Goal: Task Accomplishment & Management: Complete application form

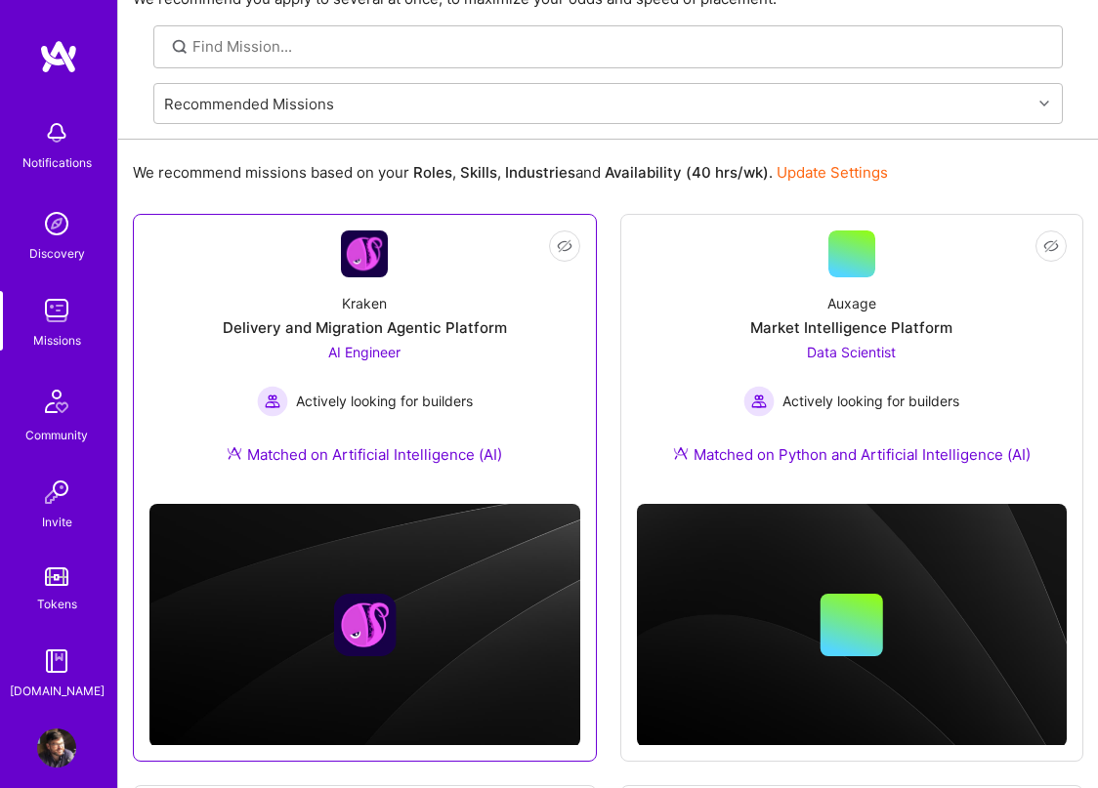
scroll to position [107, 0]
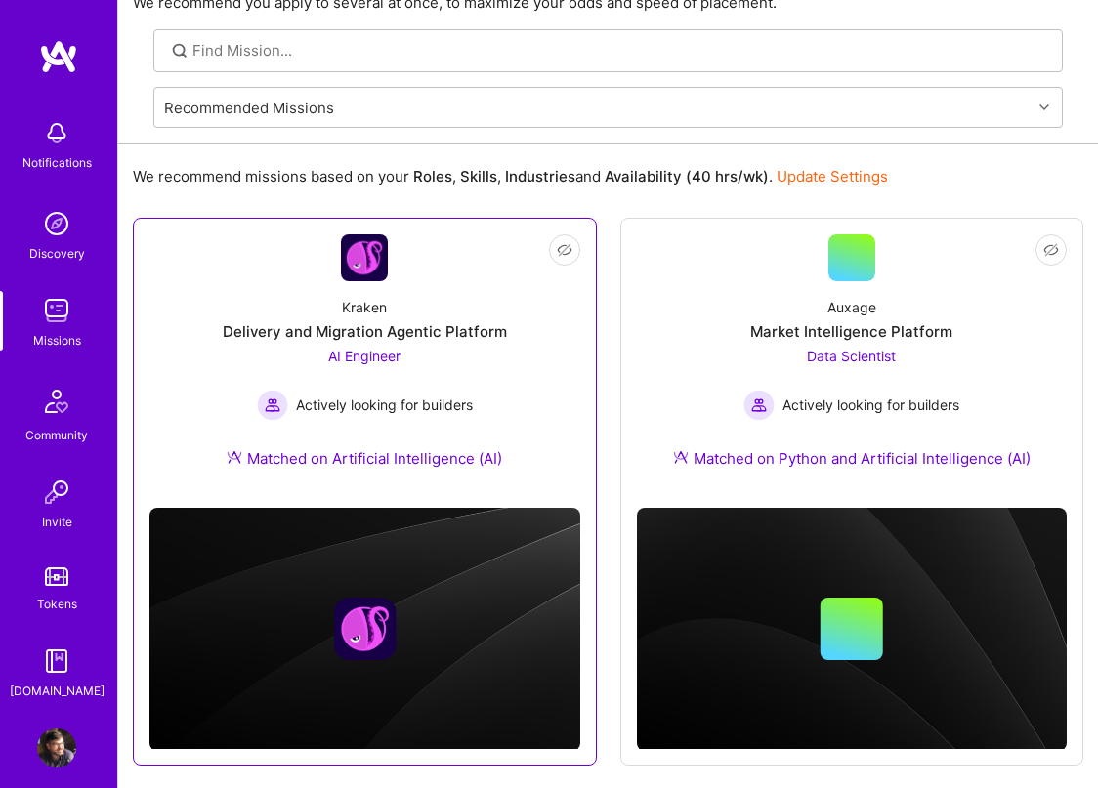
click at [375, 267] on img at bounding box center [364, 257] width 47 height 47
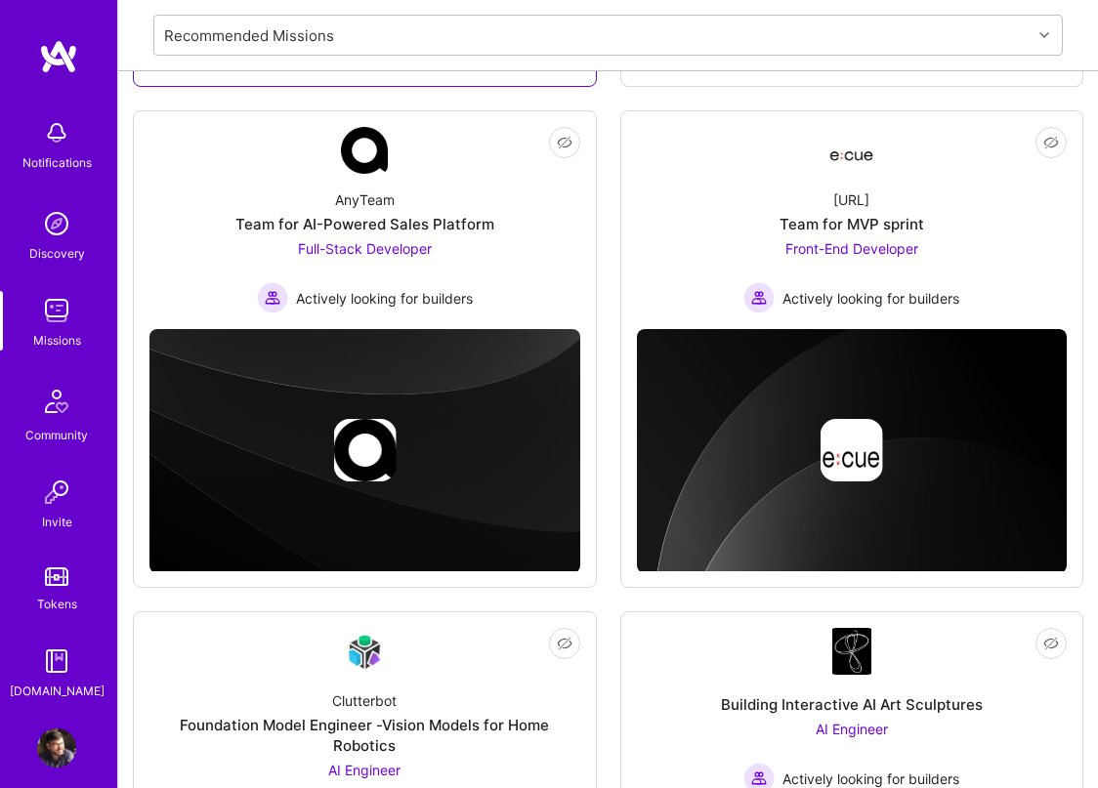
scroll to position [827, 0]
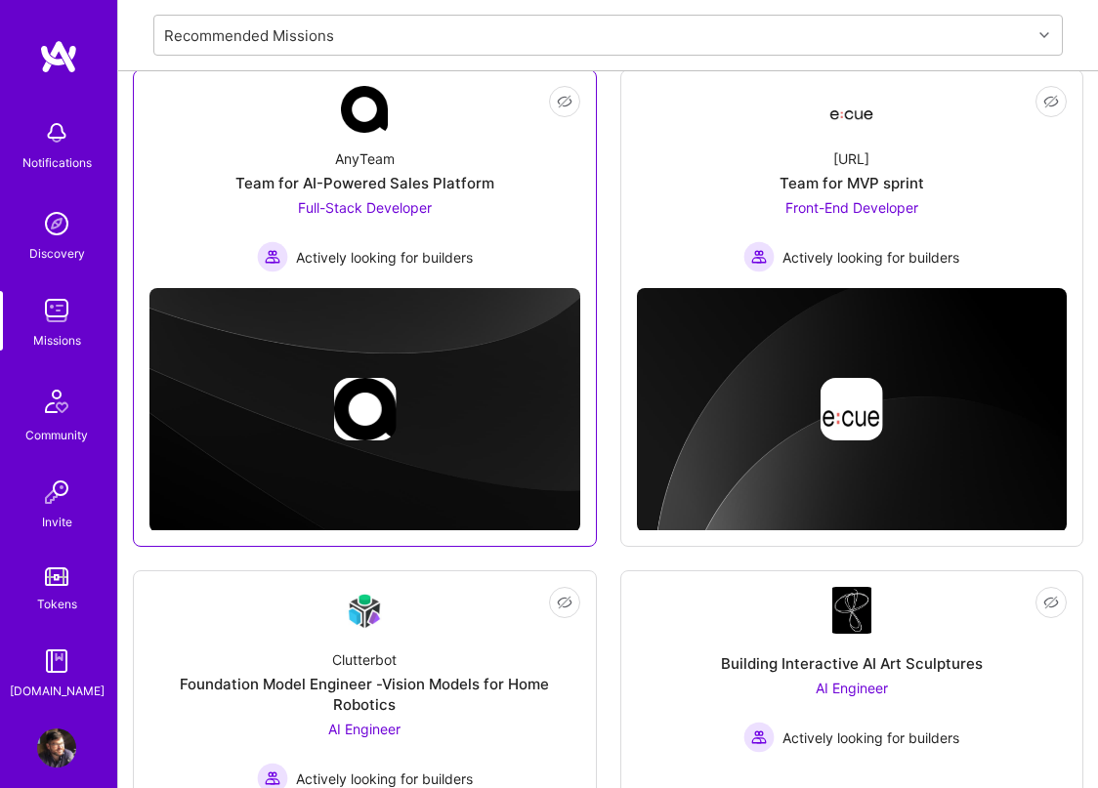
click at [365, 210] on span "Full-Stack Developer" at bounding box center [365, 207] width 134 height 17
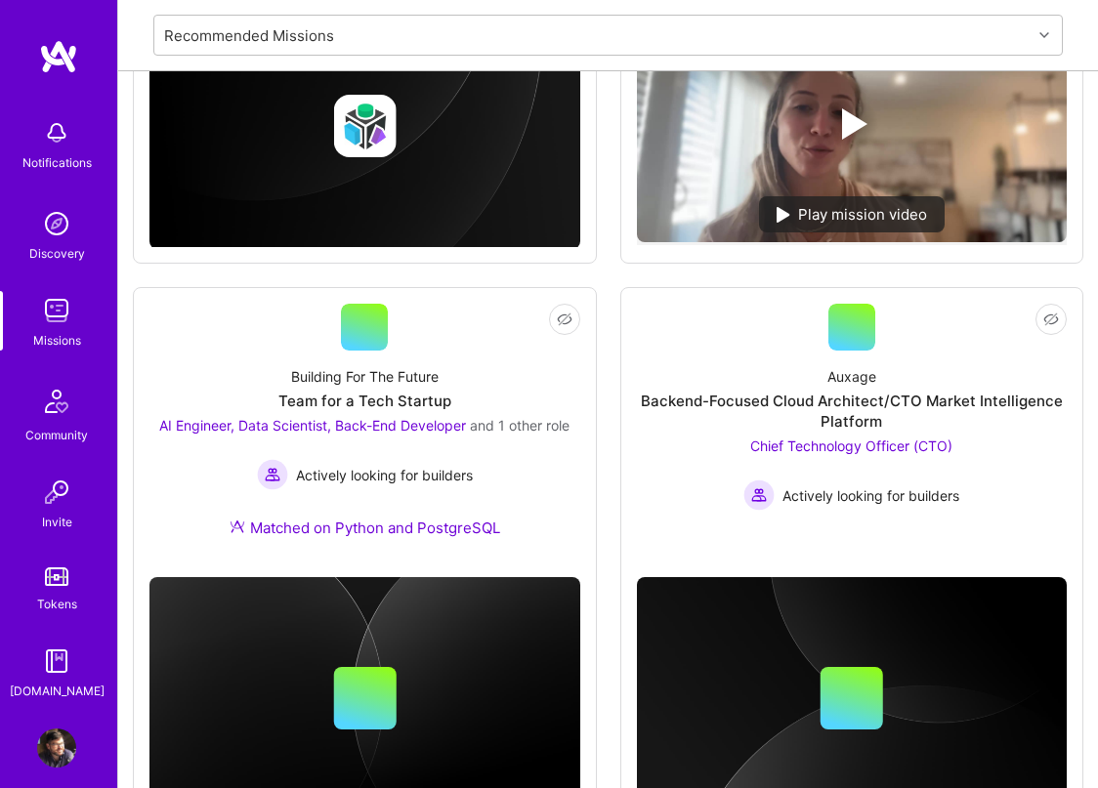
scroll to position [1705, 0]
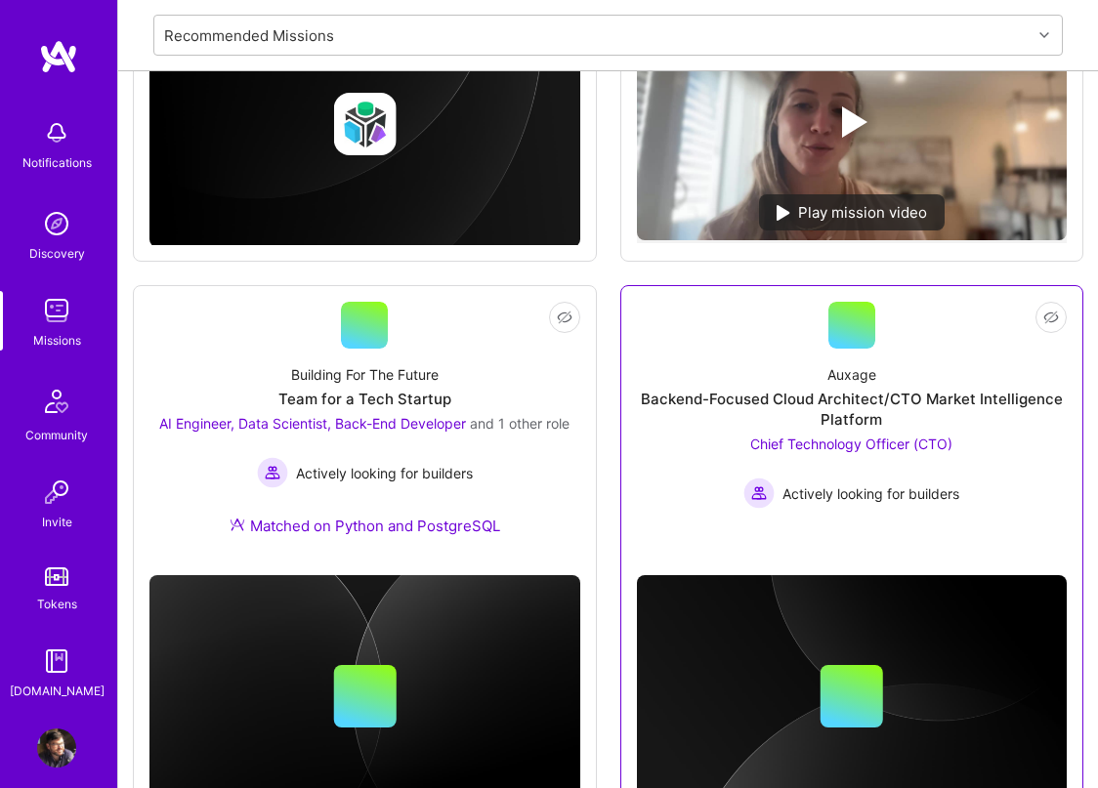
click at [880, 434] on div "Auxage Backend-Focused Cloud Architect/CTO Market Intelligence Platform Chief T…" at bounding box center [852, 429] width 431 height 160
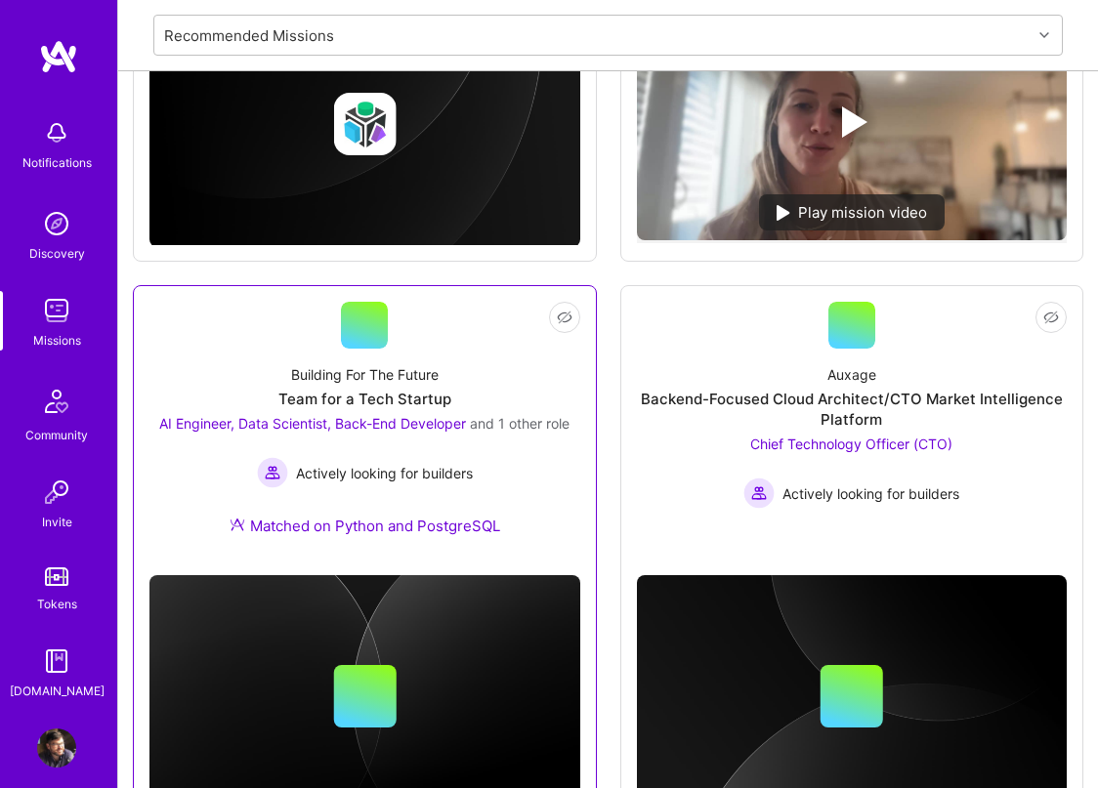
click at [515, 442] on div "AI Engineer, Data Scientist, Back-End Developer and 1 other role Actively looki…" at bounding box center [364, 450] width 410 height 75
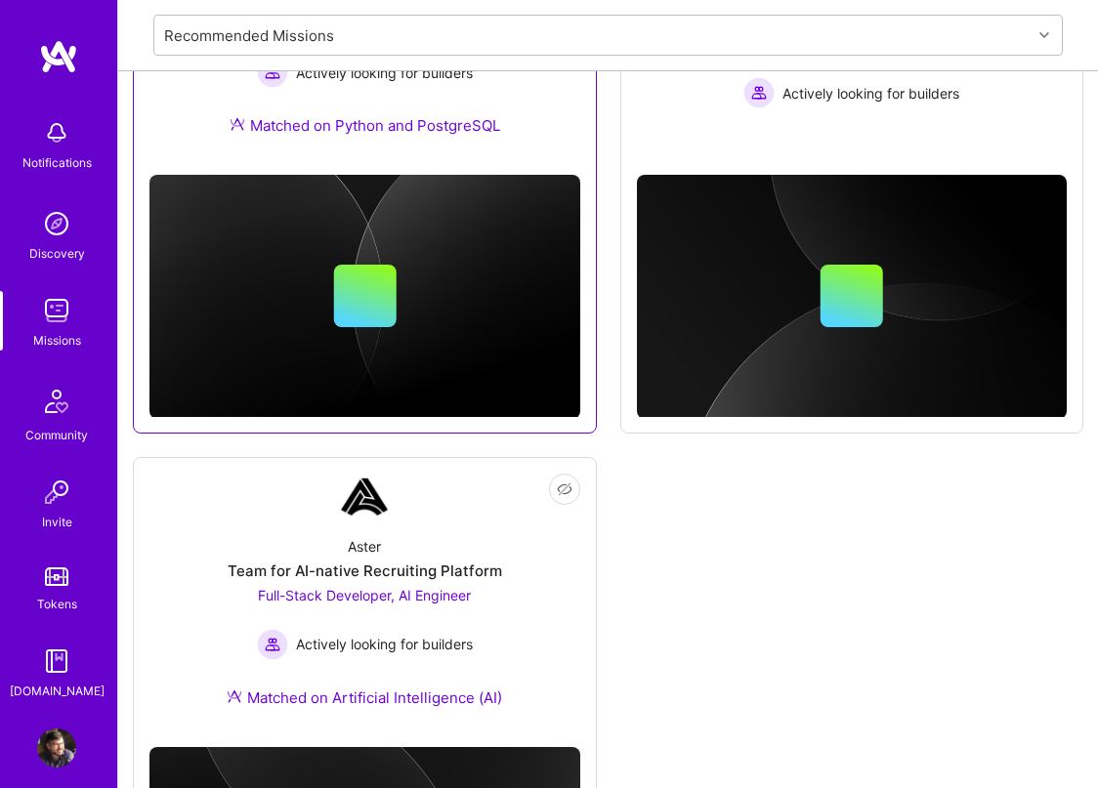
scroll to position [2362, 0]
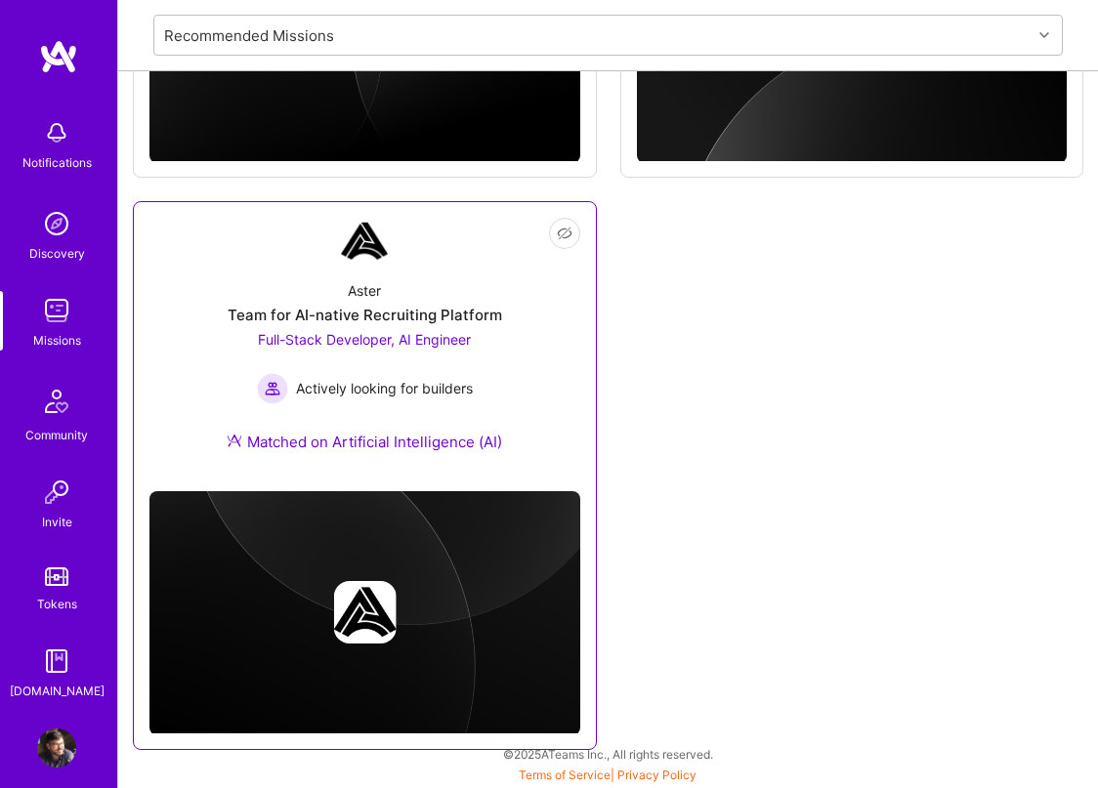
click at [486, 449] on div "Matched on Artificial Intelligence (AI)" at bounding box center [364, 442] width 275 height 21
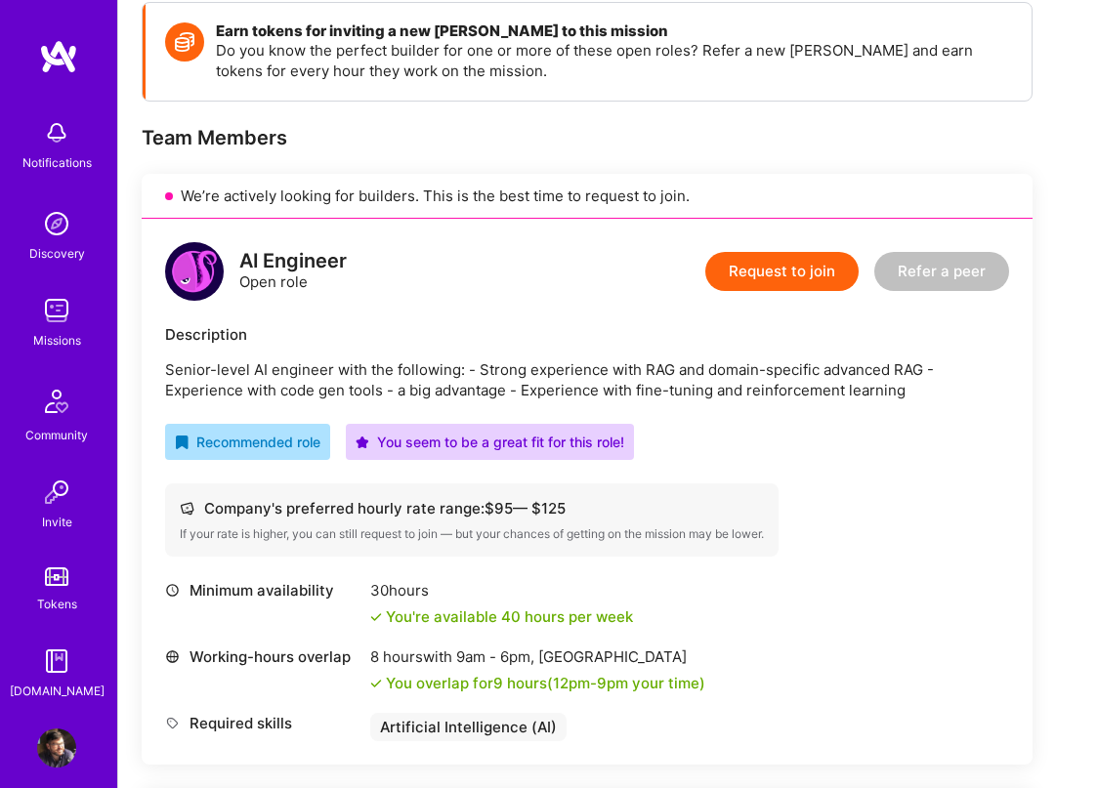
scroll to position [323, 0]
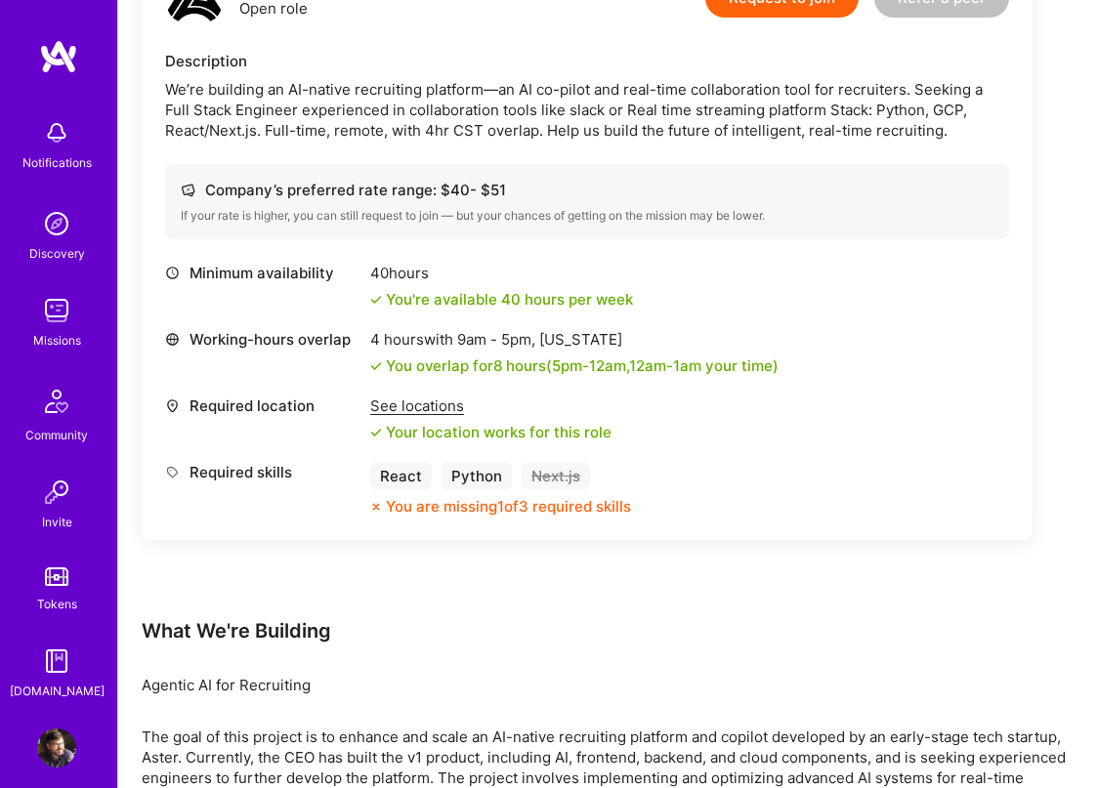
scroll to position [1478, 0]
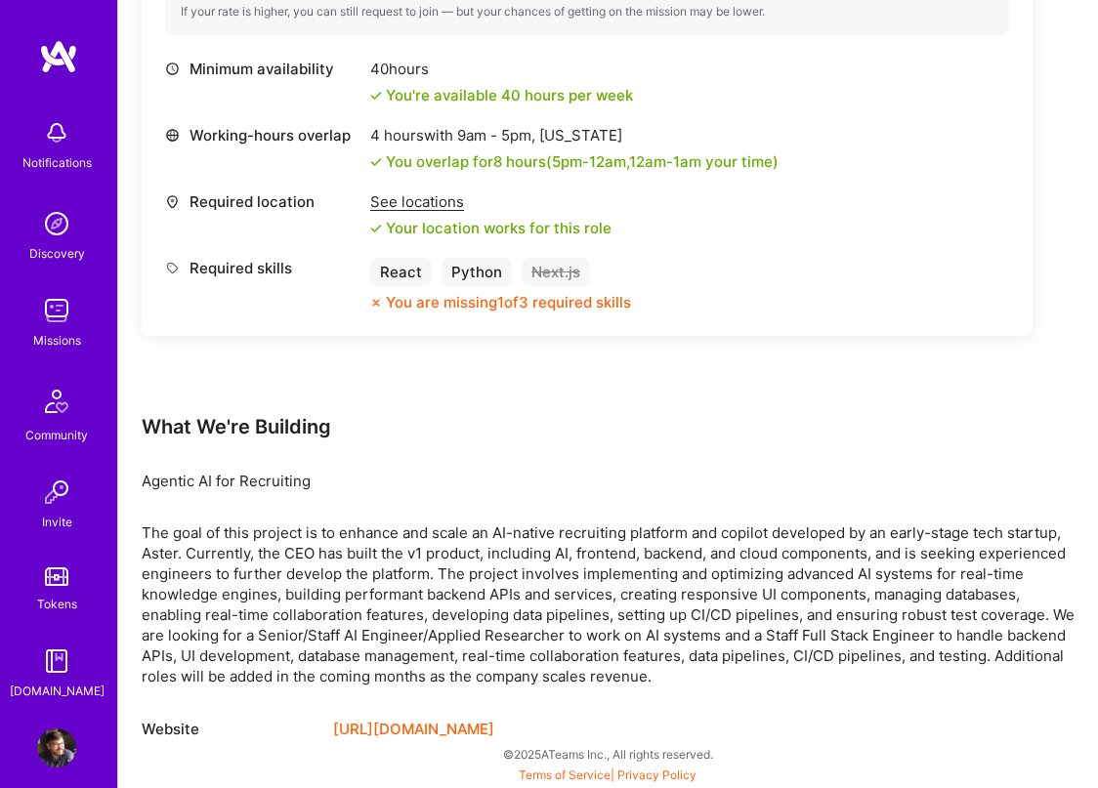
click at [427, 728] on link "https://asterhq.com/" at bounding box center [413, 729] width 161 height 23
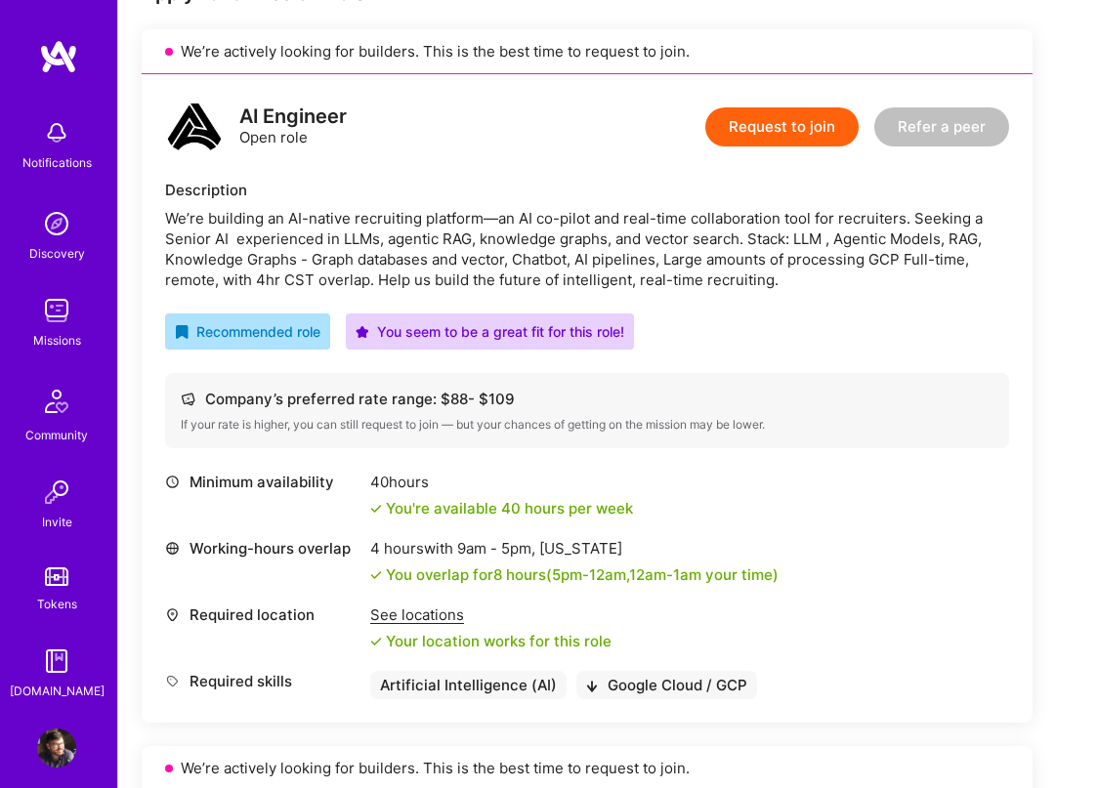
scroll to position [436, 0]
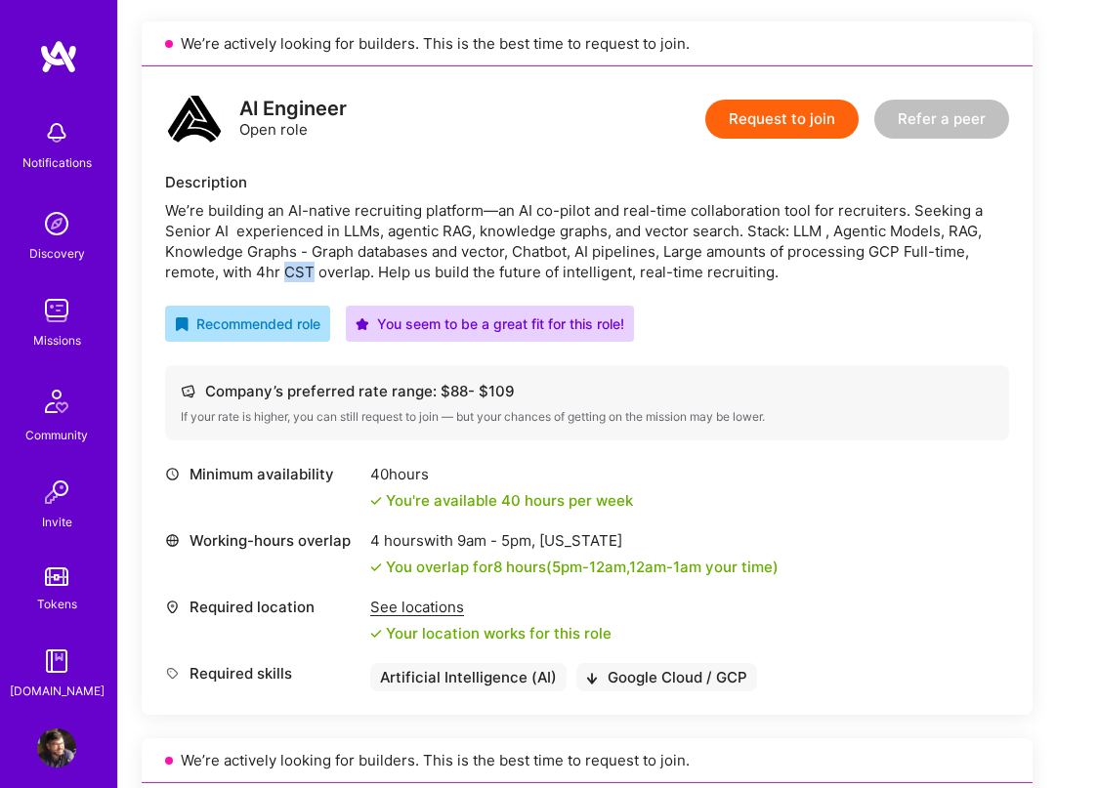
drag, startPoint x: 284, startPoint y: 273, endPoint x: 313, endPoint y: 272, distance: 28.4
click at [313, 272] on div "We’re building an AI-native recruiting platform—an AI co-pilot and real-time co…" at bounding box center [587, 241] width 844 height 82
copy div "CST"
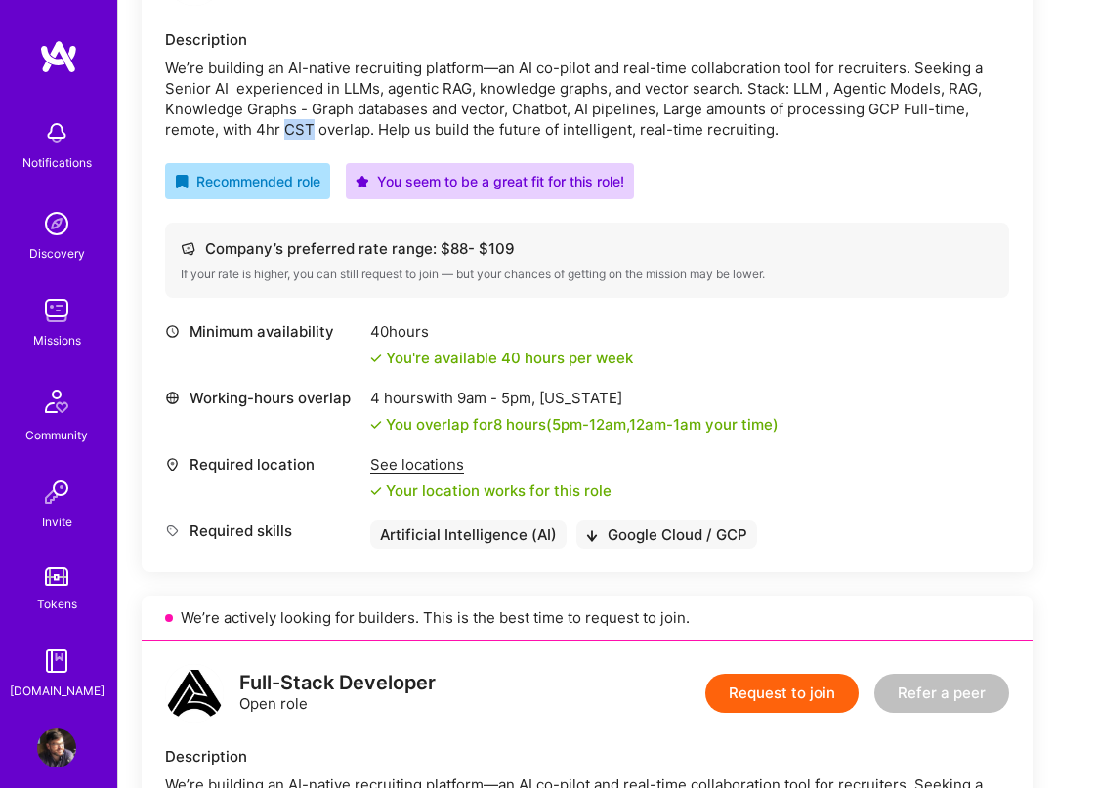
scroll to position [0, 0]
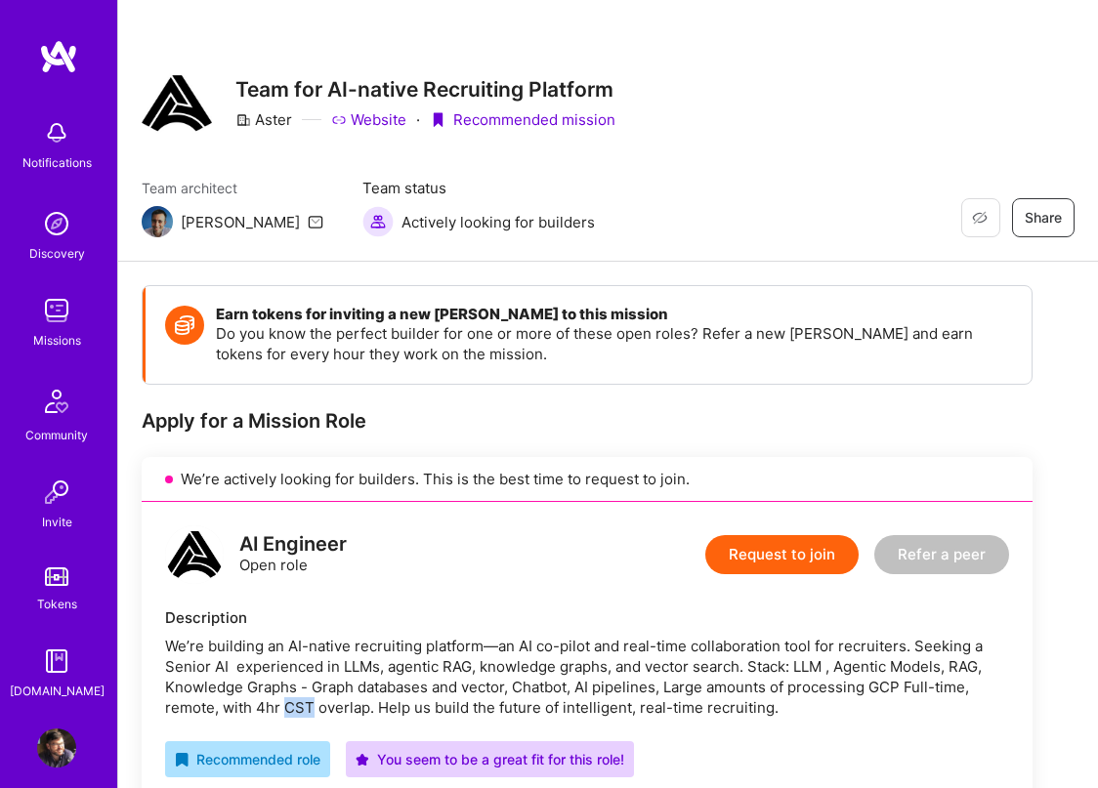
click at [766, 565] on button "Request to join" at bounding box center [781, 554] width 153 height 39
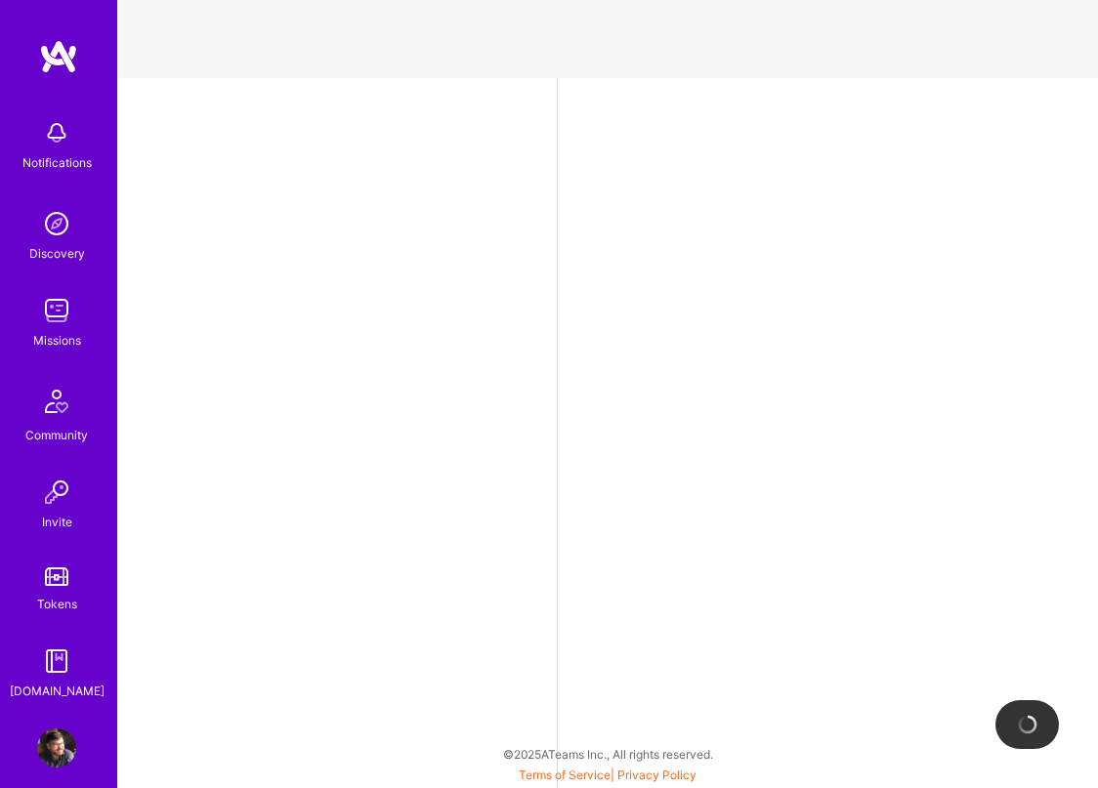
select select "US"
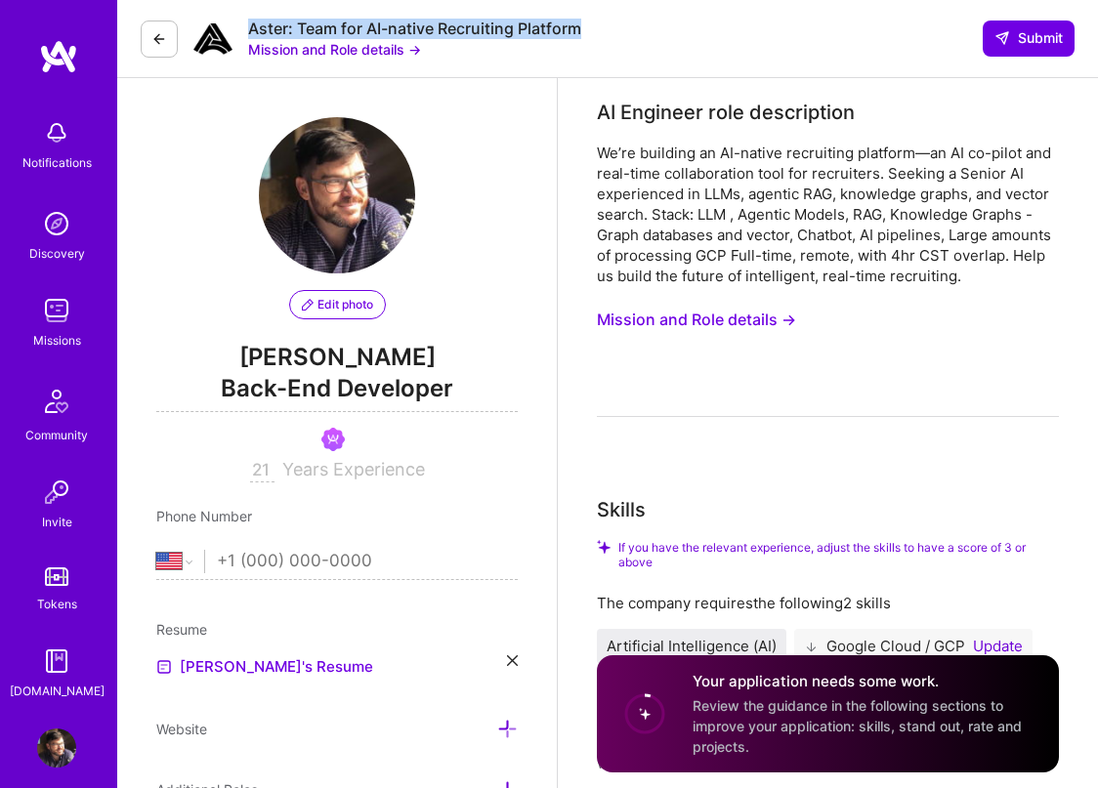
drag, startPoint x: 250, startPoint y: 27, endPoint x: 579, endPoint y: 26, distance: 329.1
click at [579, 26] on div "Aster: Team for AI-native Recruiting Platform" at bounding box center [414, 29] width 333 height 21
copy div "Aster: Team for AI-native Recruiting Platform"
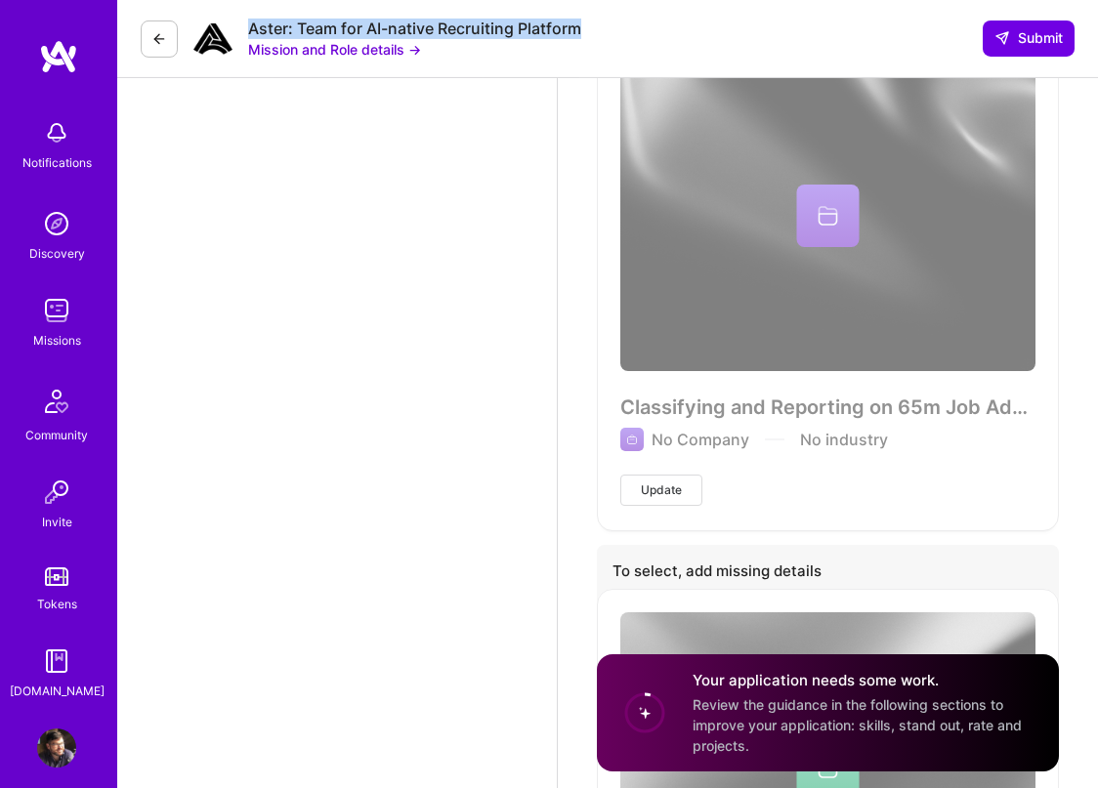
scroll to position [4557, 0]
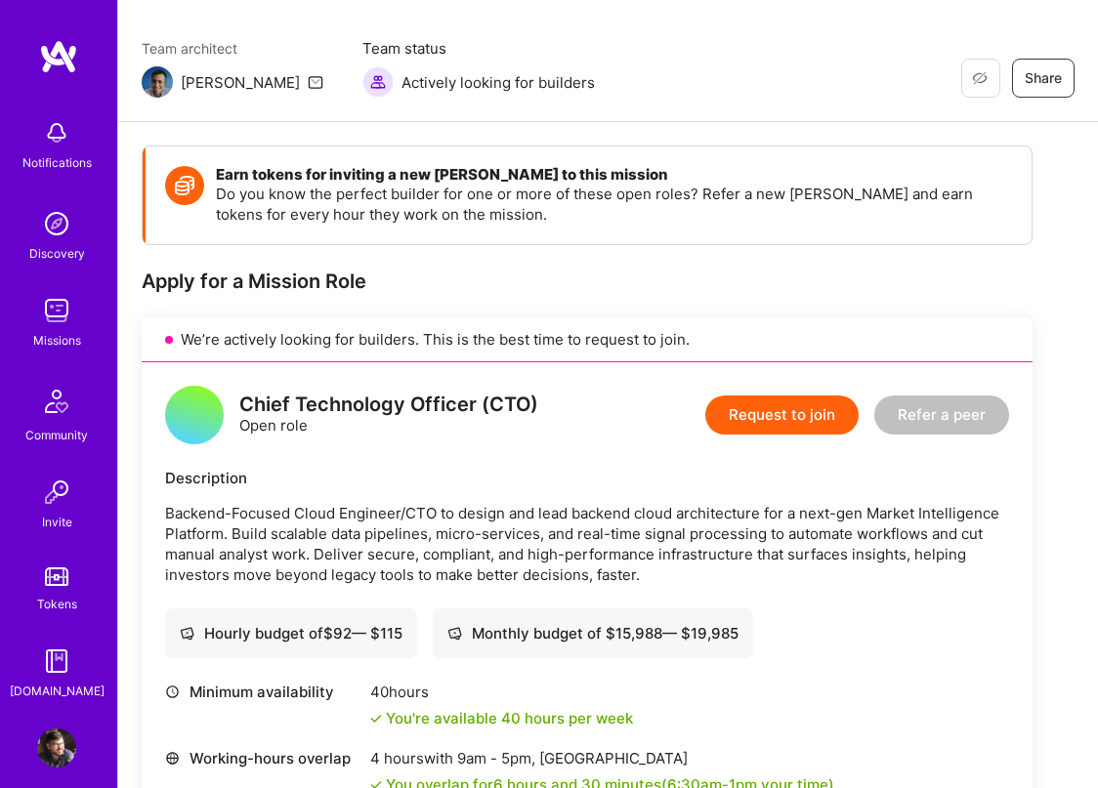
scroll to position [148, 0]
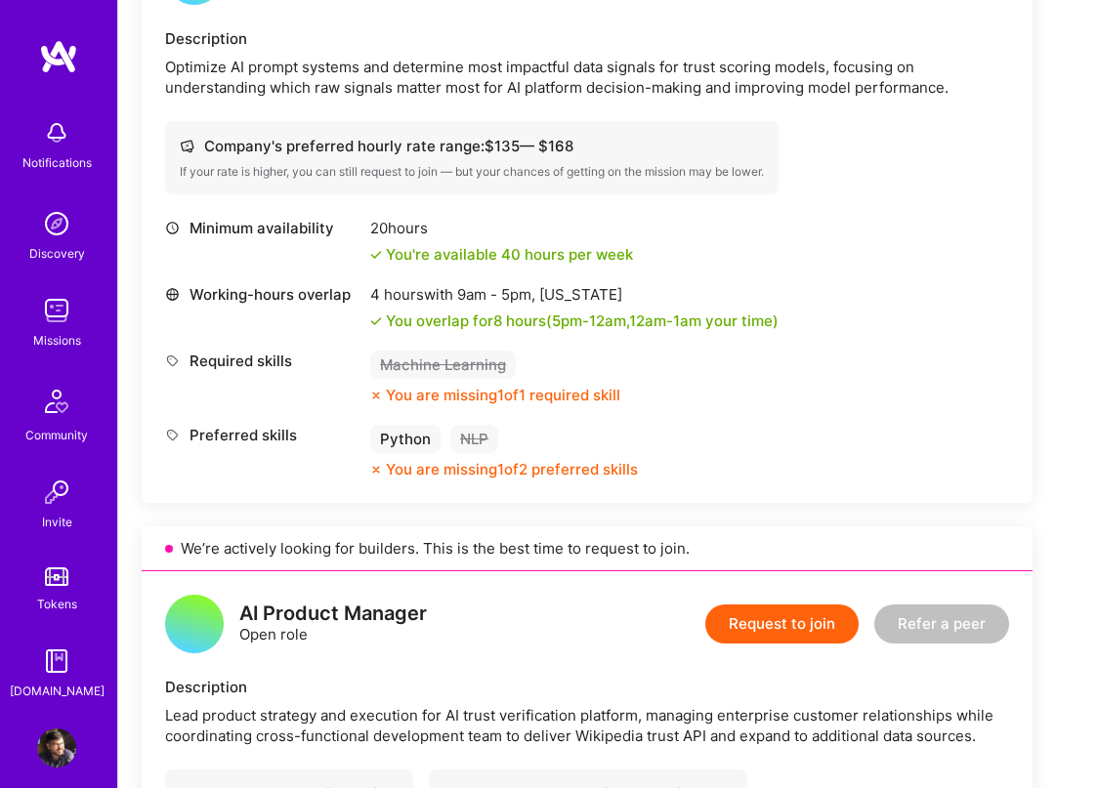
scroll to position [1336, 0]
